Goal: Check status

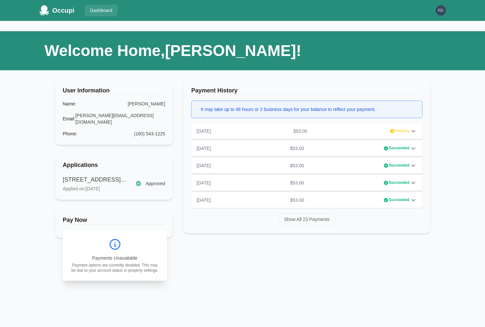
click at [111, 175] on p "[STREET_ADDRESS][PERSON_NAME]" at bounding box center [95, 179] width 65 height 9
drag, startPoint x: 117, startPoint y: 211, endPoint x: 106, endPoint y: 212, distance: 11.2
click at [117, 216] on h3 "Pay Now" at bounding box center [114, 220] width 103 height 9
click at [85, 216] on h3 "Pay Now" at bounding box center [114, 220] width 103 height 9
click at [110, 240] on icon at bounding box center [115, 245] width 10 height 10
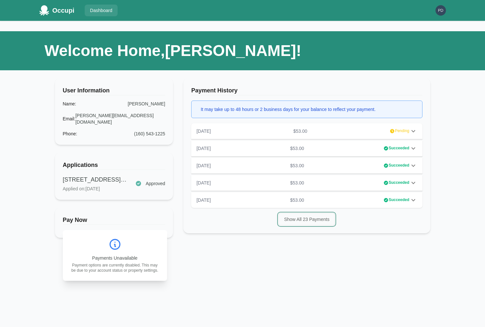
click at [305, 218] on button "Show All 23 Payments" at bounding box center [307, 219] width 56 height 12
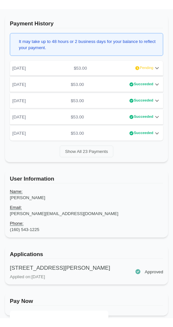
scroll to position [101, 0]
